Goal: Information Seeking & Learning: Check status

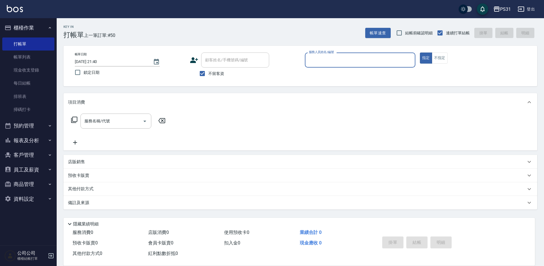
click at [23, 140] on button "報表及分析" at bounding box center [28, 140] width 52 height 15
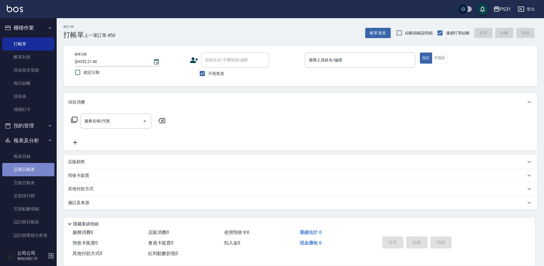
click at [29, 167] on link "店家日報表" at bounding box center [28, 169] width 52 height 13
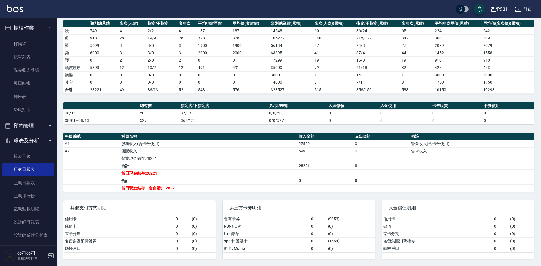
scroll to position [77, 0]
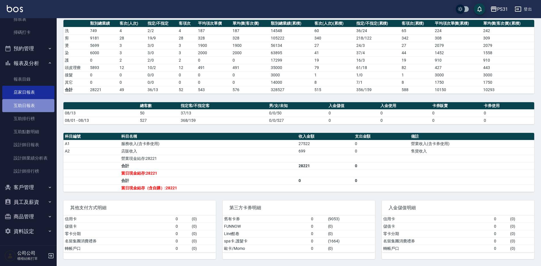
click at [30, 102] on link "互助日報表" at bounding box center [28, 105] width 52 height 13
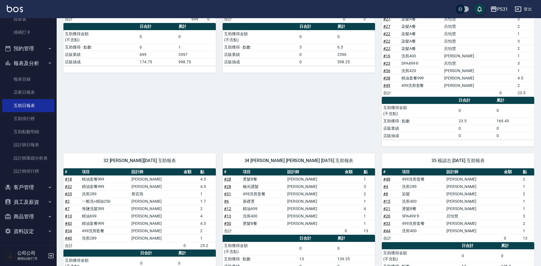
scroll to position [170, 0]
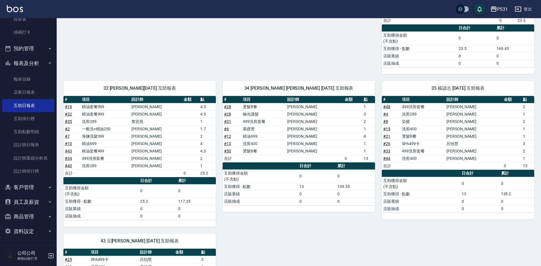
drag, startPoint x: 205, startPoint y: 103, endPoint x: 207, endPoint y: 104, distance: 3.3
click at [205, 104] on table "# 項目 設計師 金額 點 # 18 精油套餐999 [PERSON_NAME] 4.5 # 32 精油套餐999 [PERSON_NAME] 4.5 # 3…" at bounding box center [139, 136] width 152 height 81
click at [187, 109] on td "a dense table" at bounding box center [190, 106] width 17 height 7
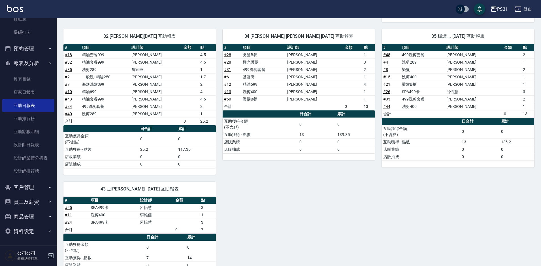
scroll to position [246, 0]
